Goal: Task Accomplishment & Management: Use online tool/utility

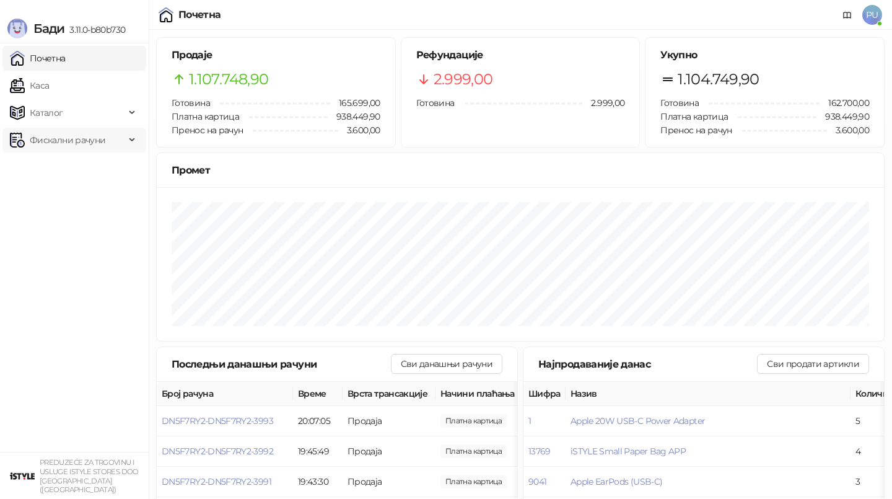
click at [81, 137] on span "Фискални рачуни" at bounding box center [68, 140] width 76 height 25
click at [71, 115] on span "Каталог" at bounding box center [67, 112] width 115 height 25
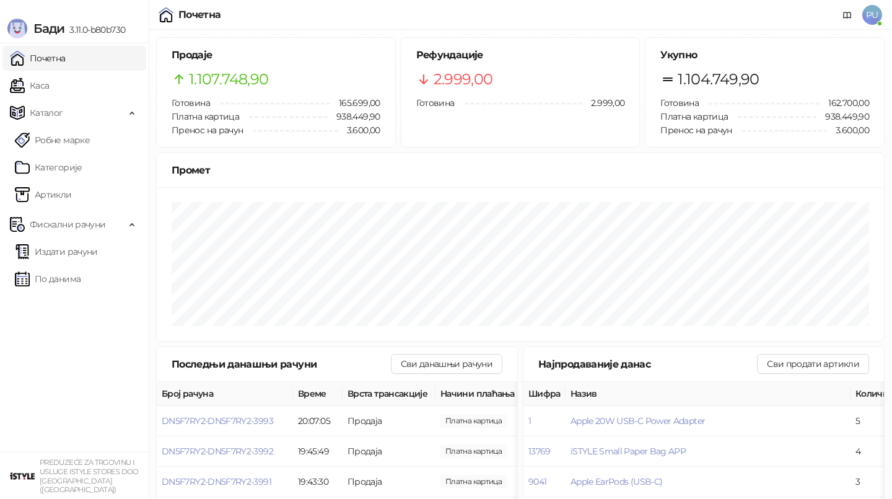
click at [71, 210] on ul "Почетна [PERSON_NAME] Робне марке [PERSON_NAME] Фискални рачуни Издати рачуни П…" at bounding box center [74, 247] width 149 height 408
click at [75, 223] on span "Фискални рачуни" at bounding box center [68, 224] width 76 height 25
click at [82, 228] on span "Фискални рачуни" at bounding box center [68, 224] width 76 height 25
click at [81, 276] on link "По данима" at bounding box center [48, 278] width 66 height 25
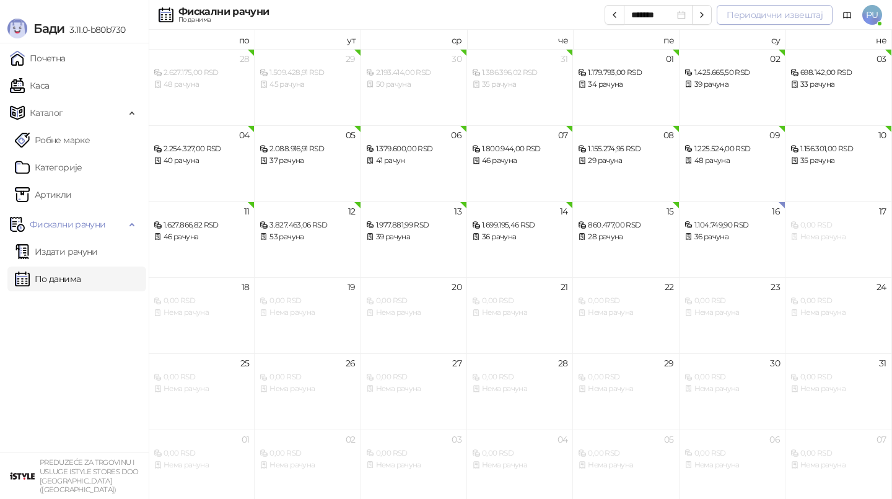
click at [787, 15] on button "Периодични извештај" at bounding box center [775, 15] width 116 height 20
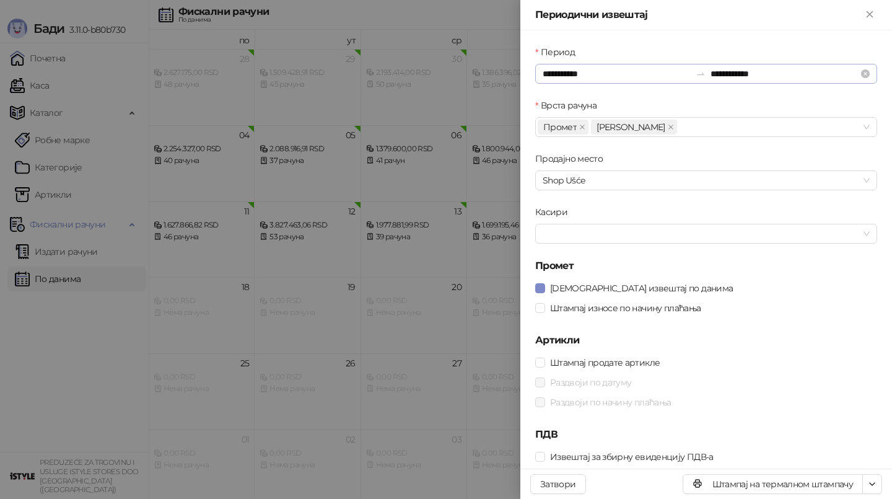
click at [630, 81] on div "**********" at bounding box center [706, 74] width 342 height 20
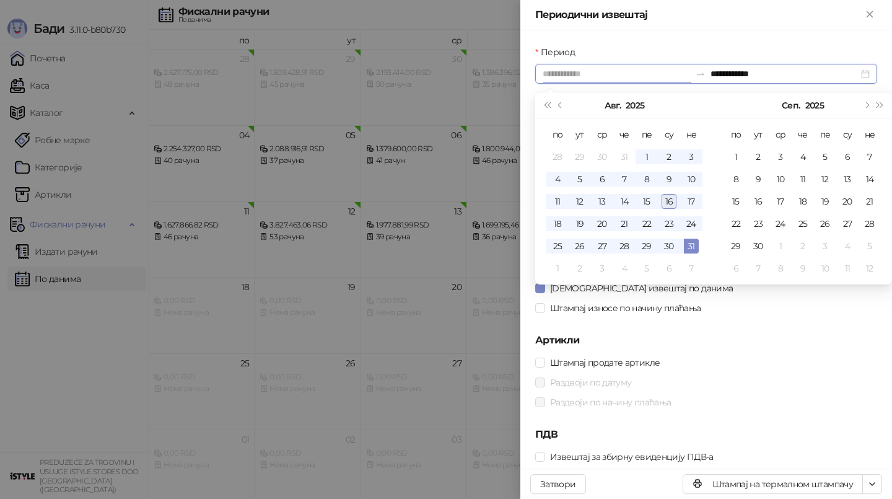
type input "**********"
click at [668, 207] on div "16" at bounding box center [668, 201] width 15 height 15
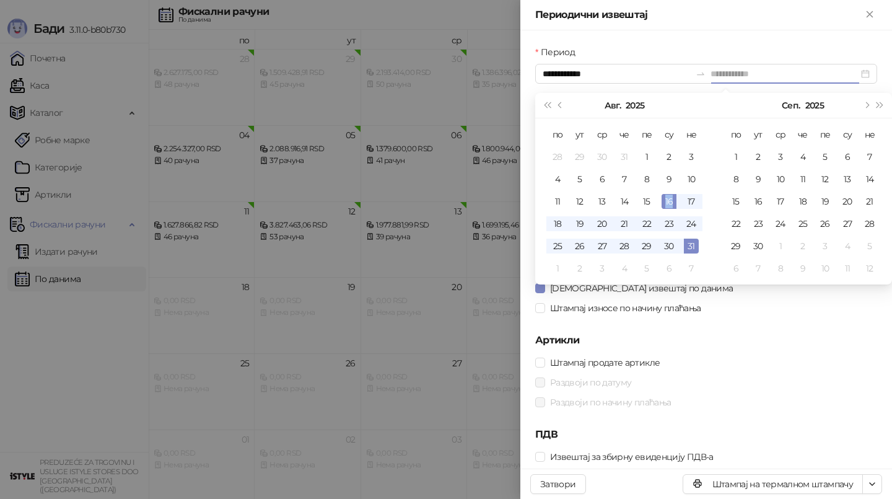
click at [668, 207] on div "16" at bounding box center [668, 201] width 15 height 15
type input "**********"
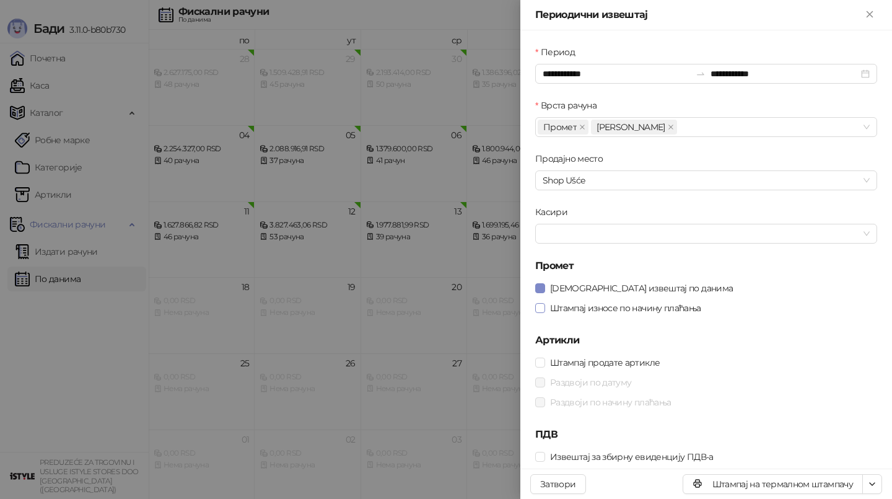
click at [578, 301] on span "Штампај износе по начину плаћања" at bounding box center [625, 308] width 161 height 14
click at [875, 479] on icon "button" at bounding box center [872, 484] width 10 height 10
click at [839, 442] on span "Штампај на А4 штампачу" at bounding box center [819, 439] width 107 height 14
click at [246, 281] on div at bounding box center [446, 249] width 892 height 499
